Goal: Obtain resource: Download file/media

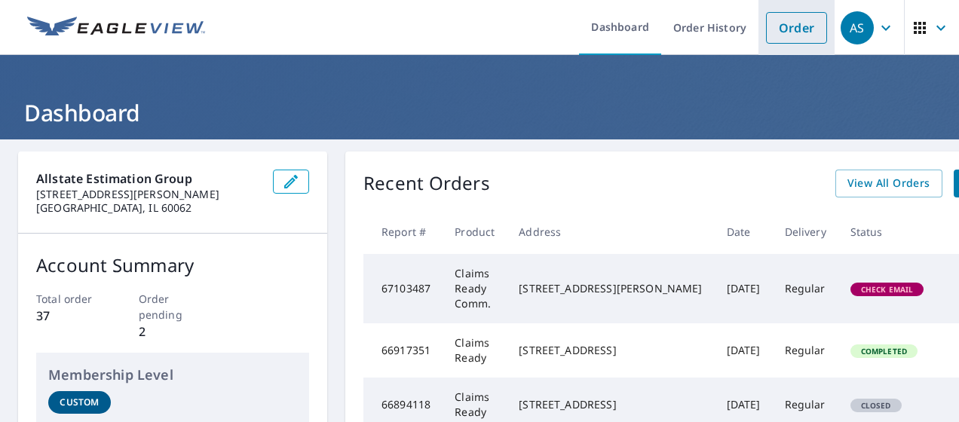
click at [802, 36] on link "Order" at bounding box center [796, 28] width 61 height 32
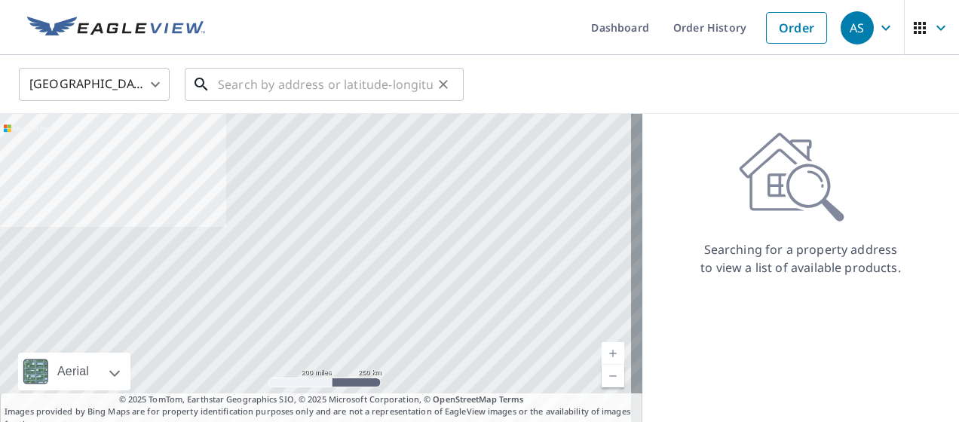
click at [328, 93] on input "text" at bounding box center [325, 84] width 215 height 42
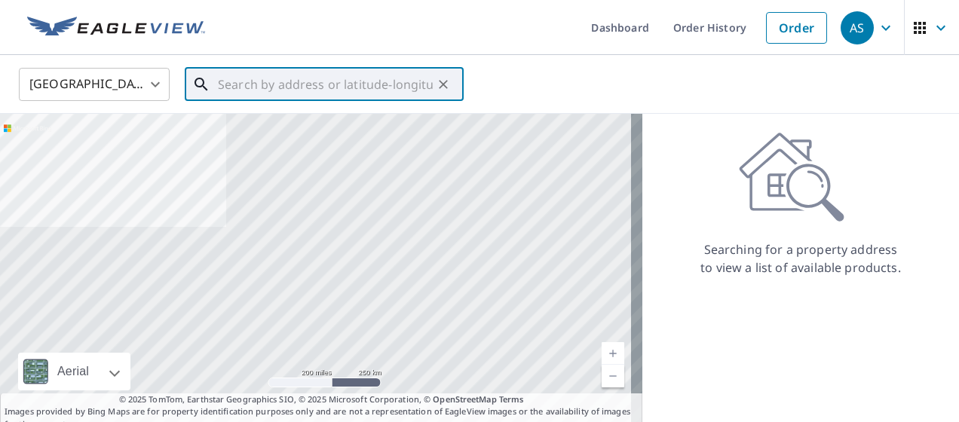
paste input "305 N HOWARD, BLOOMINGTON, IL, 61701-3756"
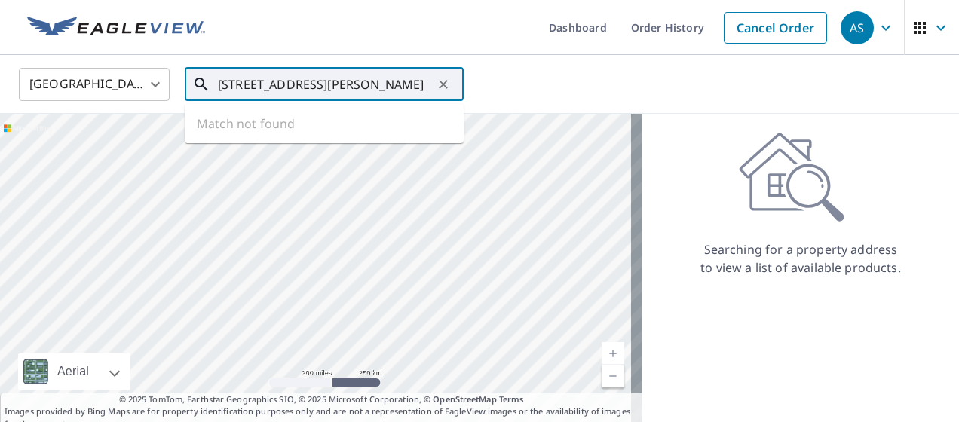
scroll to position [0, 64]
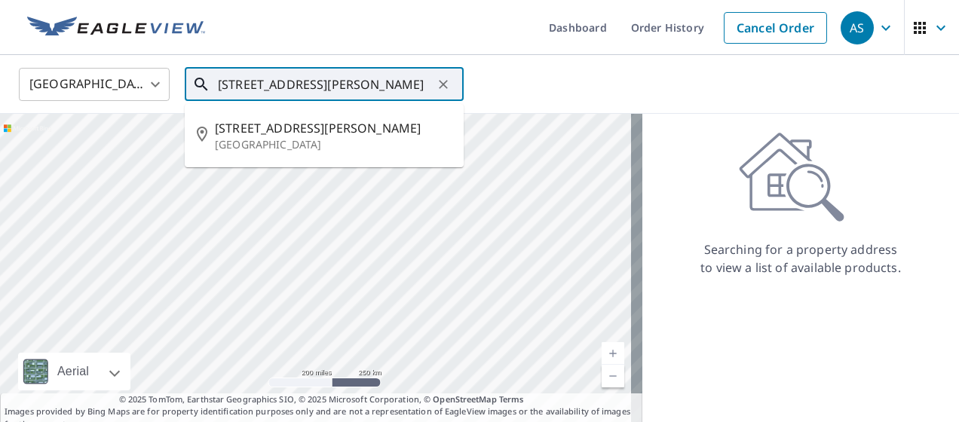
type input "305 N HOWARD, BLOOMINGTON, IL, 61701-3756"
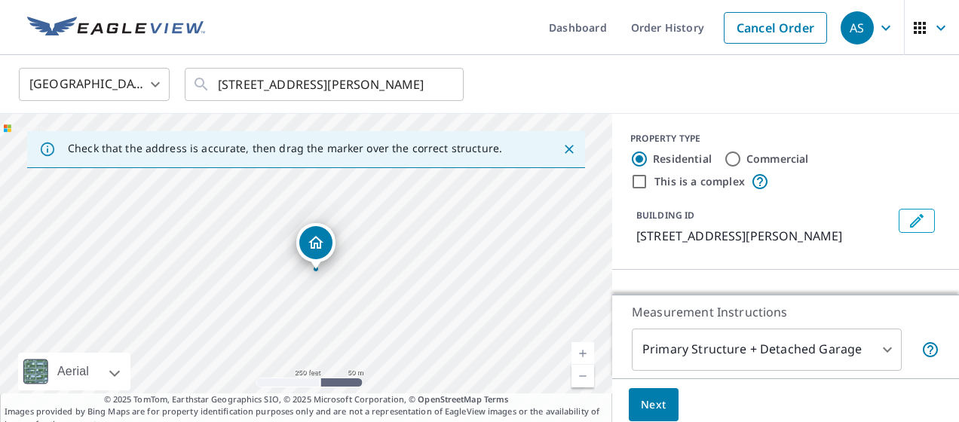
click at [562, 149] on icon "Close" at bounding box center [569, 149] width 15 height 15
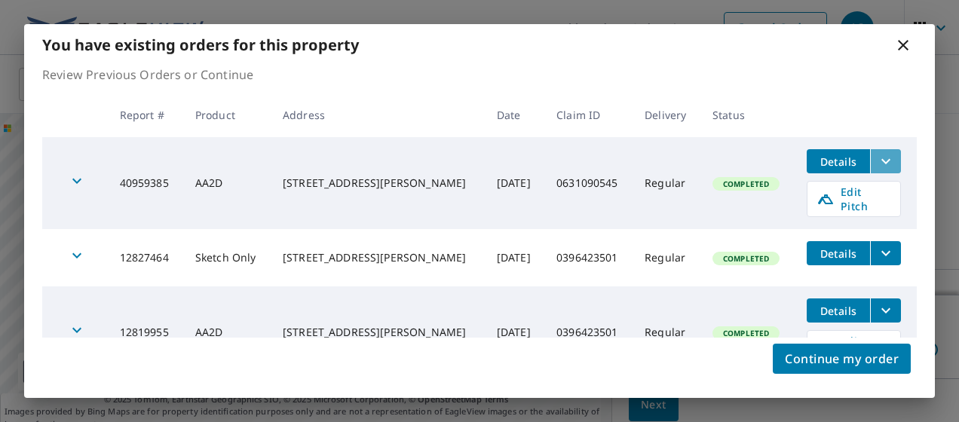
click at [880, 161] on icon "filesDropdownBtn-40959385" at bounding box center [886, 161] width 18 height 18
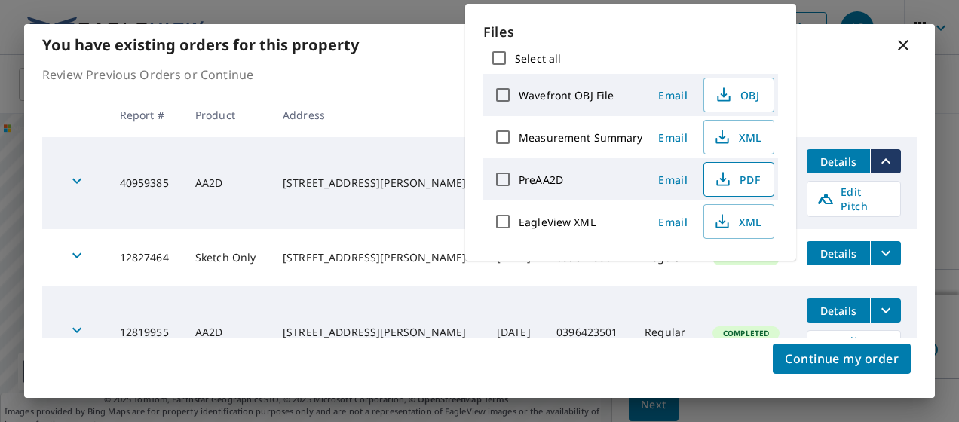
click at [740, 181] on span "PDF" at bounding box center [737, 179] width 48 height 18
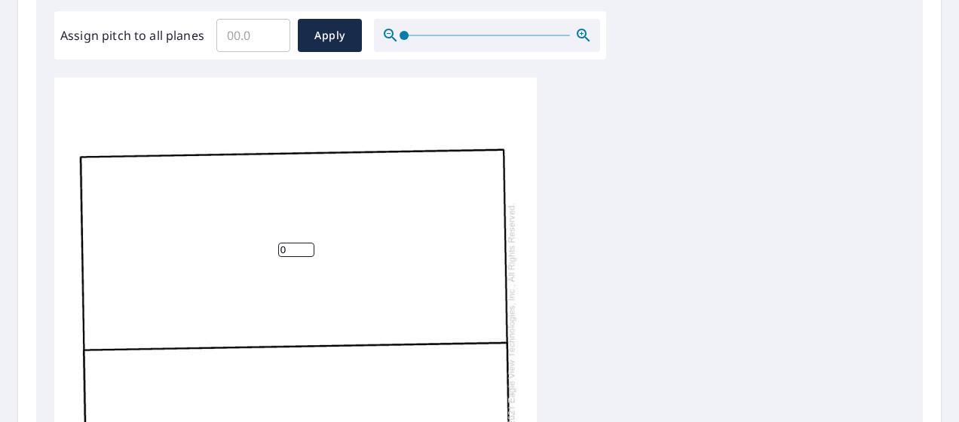
scroll to position [15, 0]
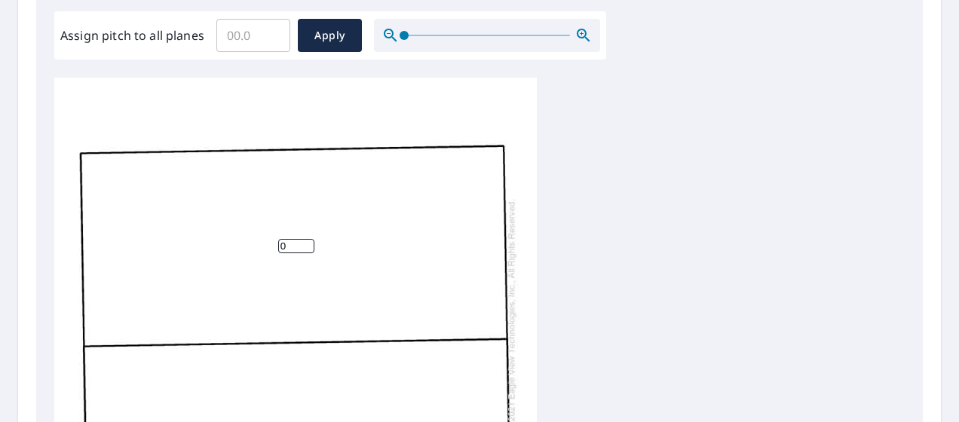
click at [258, 26] on input "Assign pitch to all planes" at bounding box center [253, 35] width 74 height 42
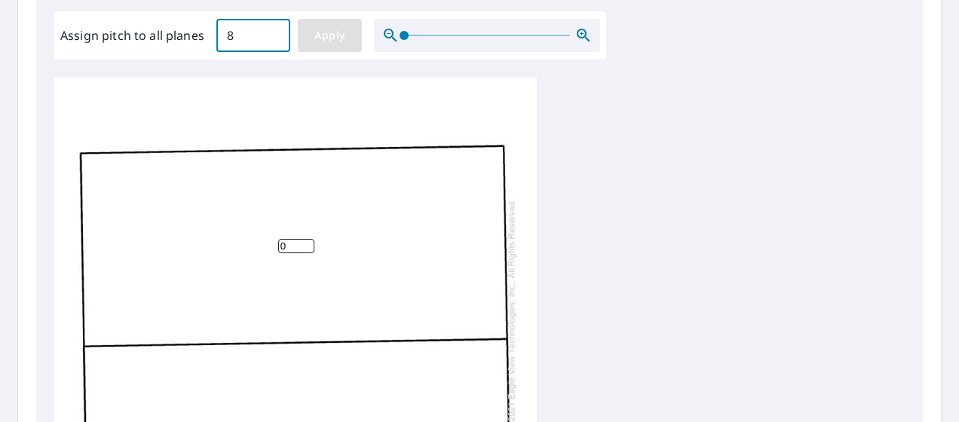
type input "8"
click at [344, 32] on span "Apply" at bounding box center [330, 35] width 40 height 19
type input "8"
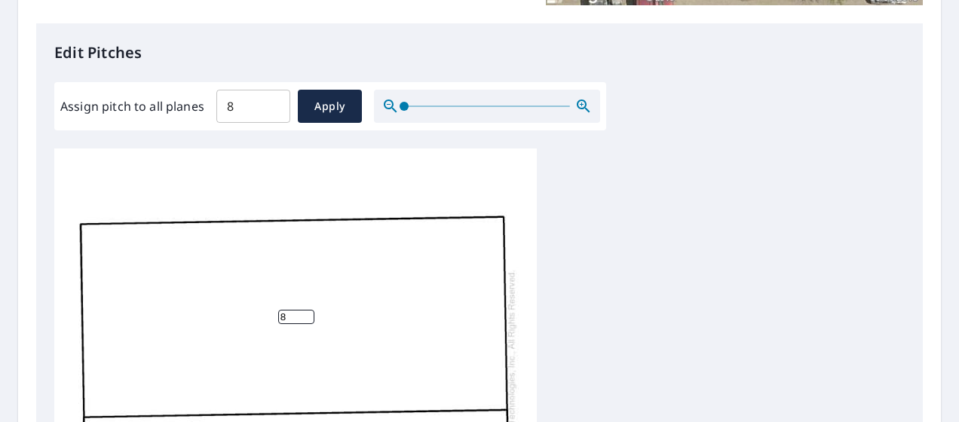
scroll to position [377, 0]
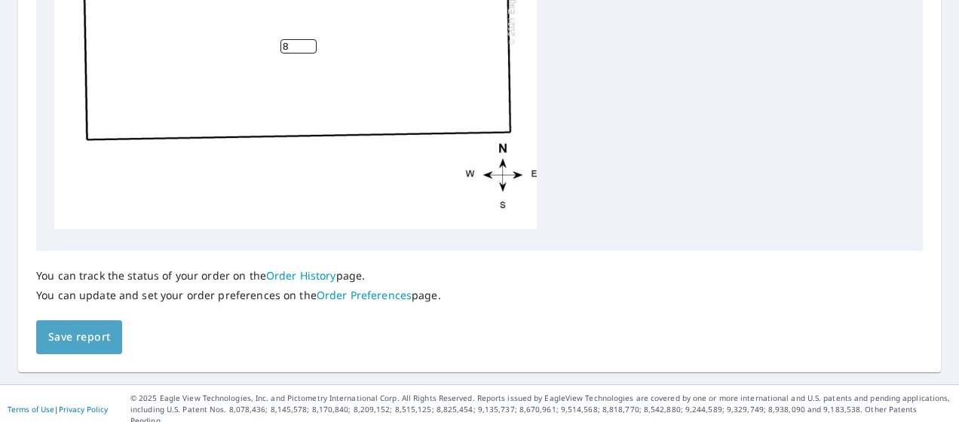
click at [90, 327] on button "Save report" at bounding box center [79, 338] width 86 height 34
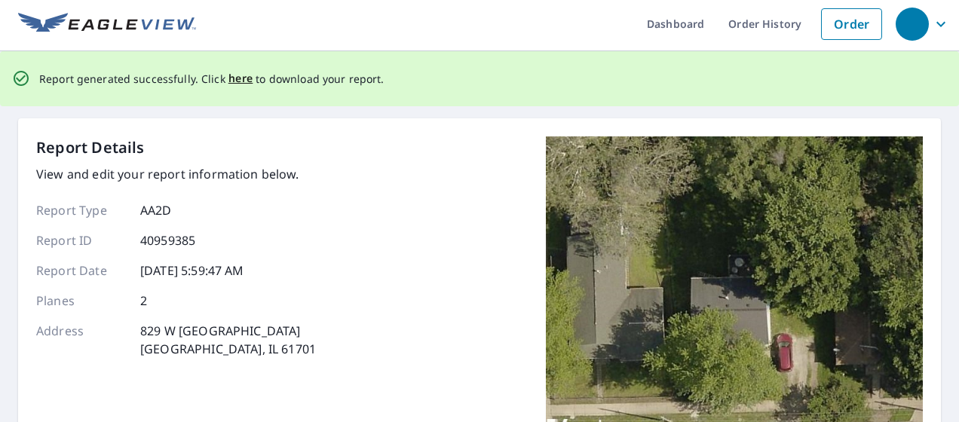
scroll to position [0, 0]
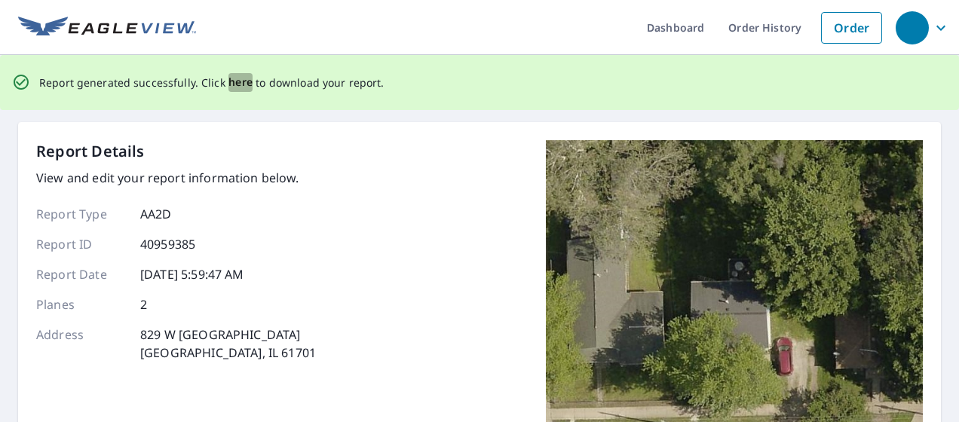
click at [235, 79] on span "here" at bounding box center [241, 82] width 25 height 19
